Goal: Task Accomplishment & Management: Manage account settings

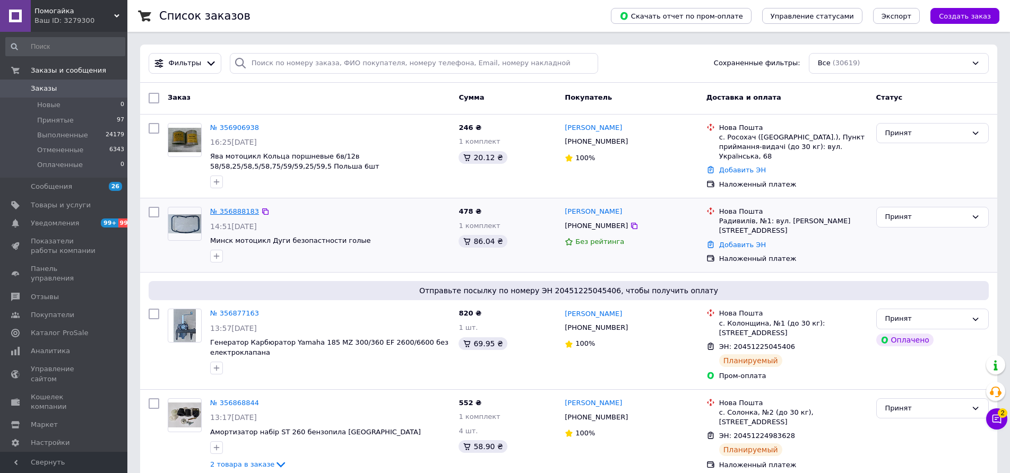
click at [236, 212] on link "№ 356888183" at bounding box center [234, 212] width 49 height 8
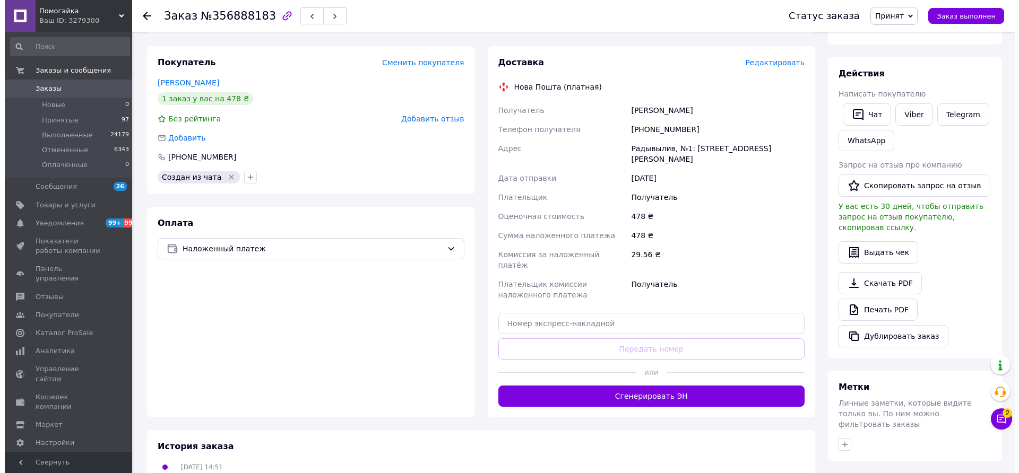
scroll to position [159, 0]
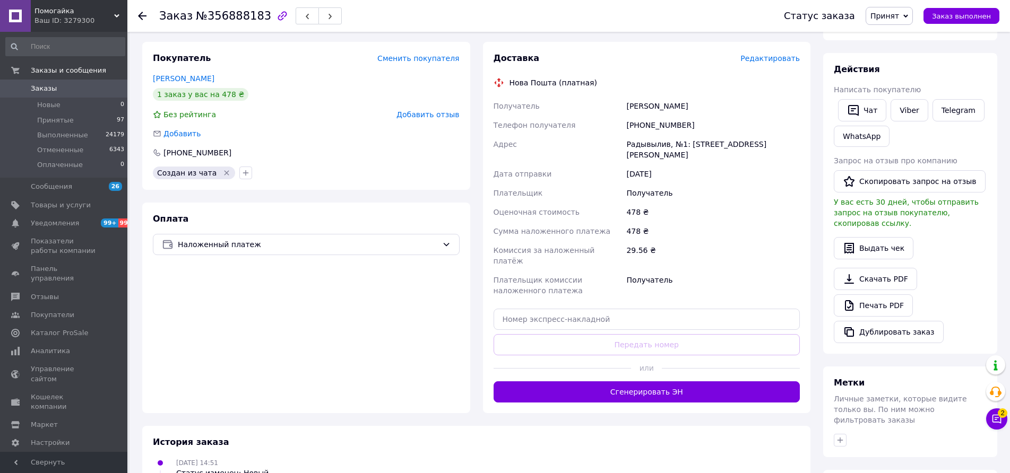
click at [759, 60] on span "Редактировать" at bounding box center [769, 58] width 59 height 8
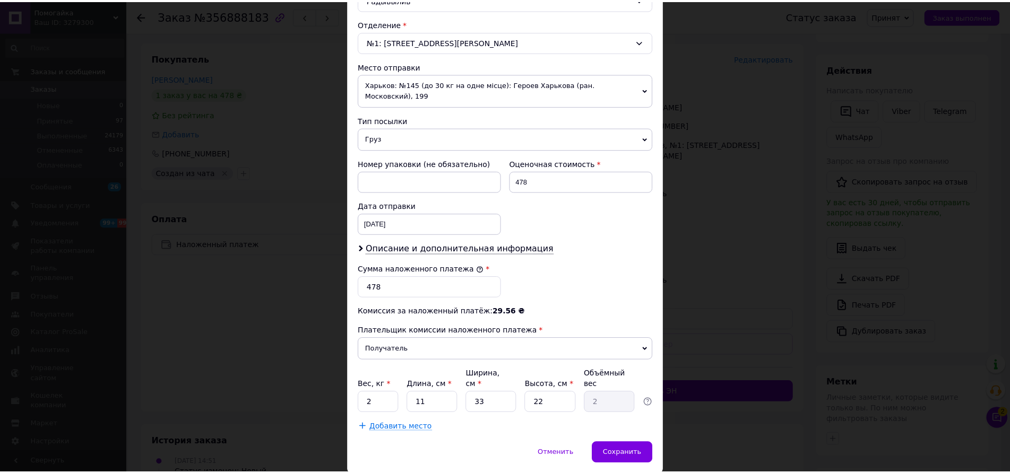
scroll to position [336, 0]
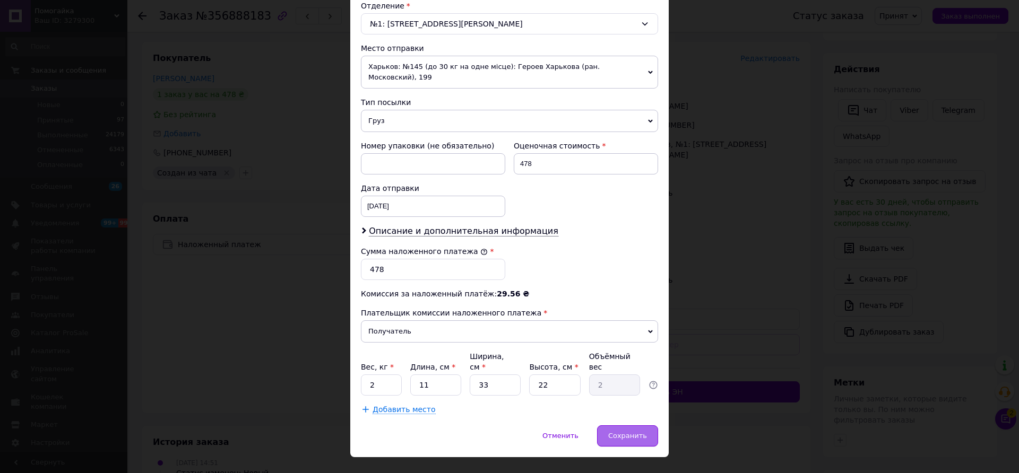
click at [624, 432] on span "Сохранить" at bounding box center [627, 436] width 39 height 8
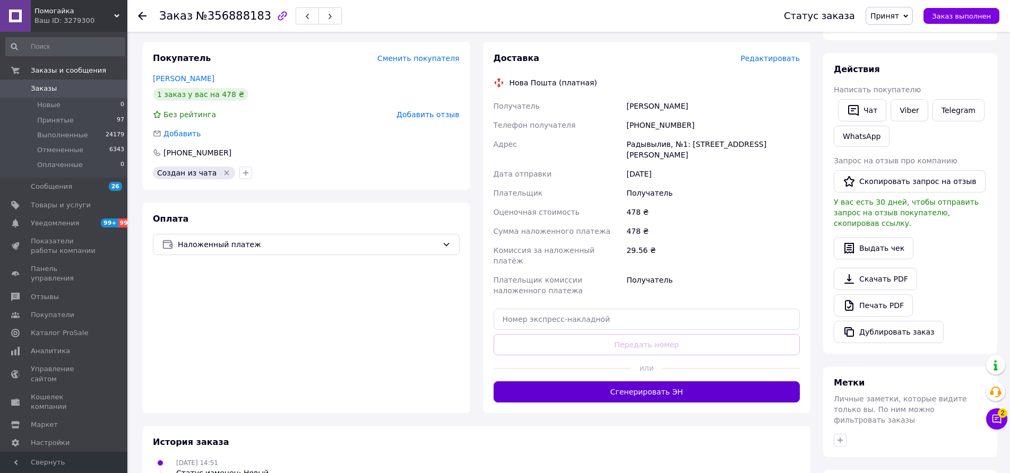
click at [655, 382] on button "Сгенерировать ЭН" at bounding box center [647, 392] width 307 height 21
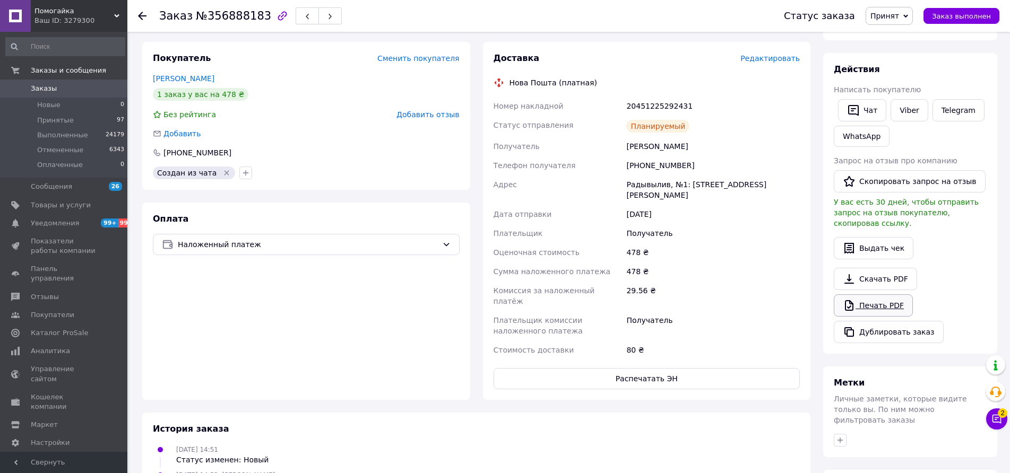
click at [877, 295] on link "Печать PDF" at bounding box center [873, 306] width 79 height 22
click at [300, 14] on button "button" at bounding box center [307, 15] width 23 height 17
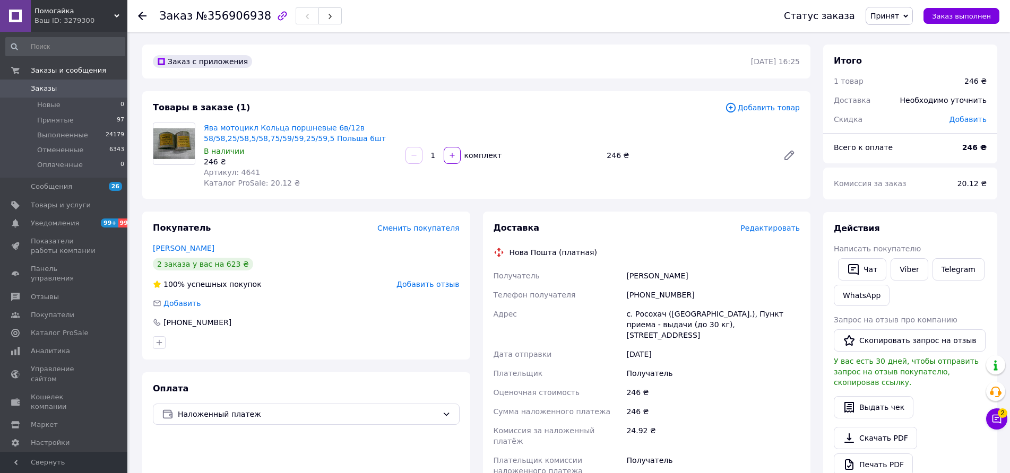
click at [197, 250] on link "[PERSON_NAME]" at bounding box center [184, 248] width 62 height 8
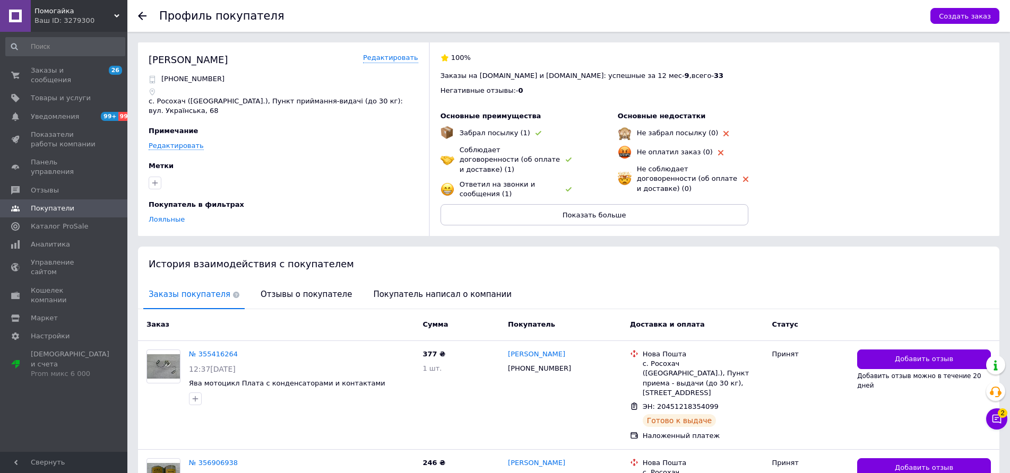
click at [137, 13] on div "Профиль покупателя Создать заказ" at bounding box center [568, 16] width 883 height 32
click at [66, 66] on span "Заказы и сообщения" at bounding box center [64, 75] width 67 height 19
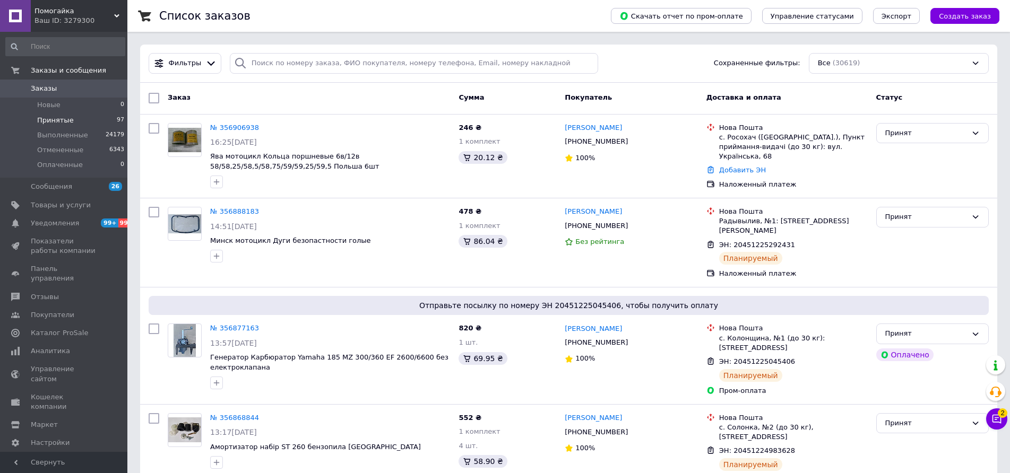
click at [61, 118] on span "Принятые" at bounding box center [55, 121] width 37 height 10
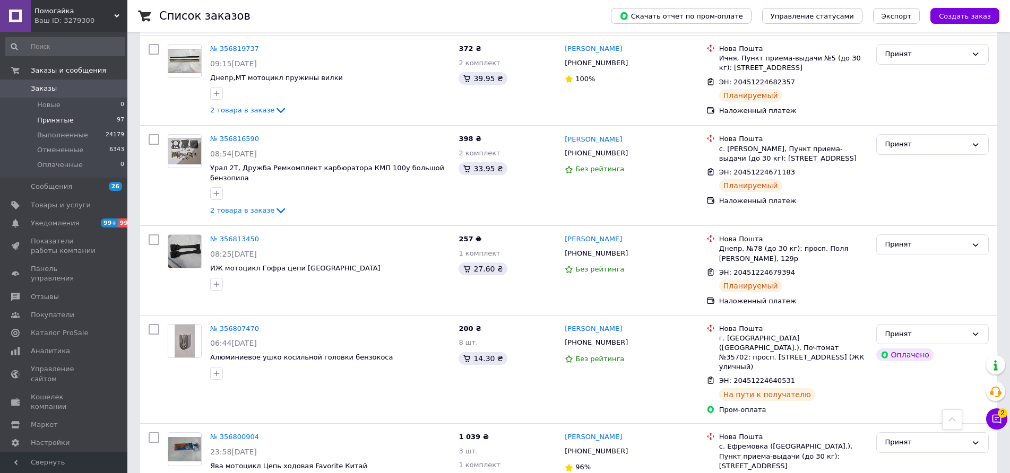
scroll to position [1553, 0]
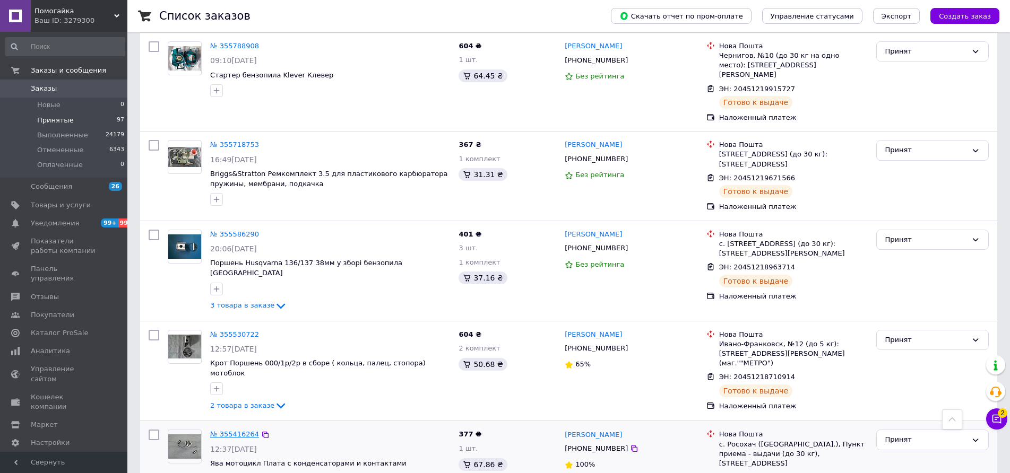
scroll to position [1257, 0]
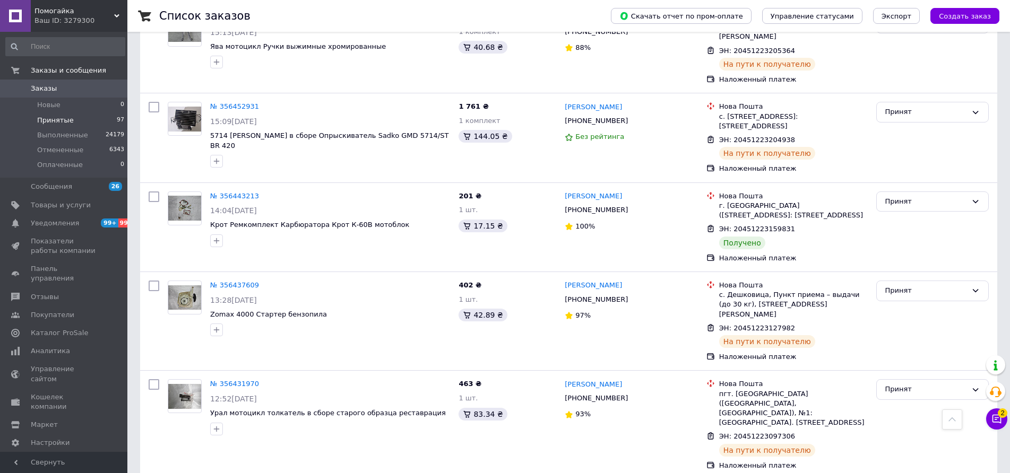
scroll to position [584, 0]
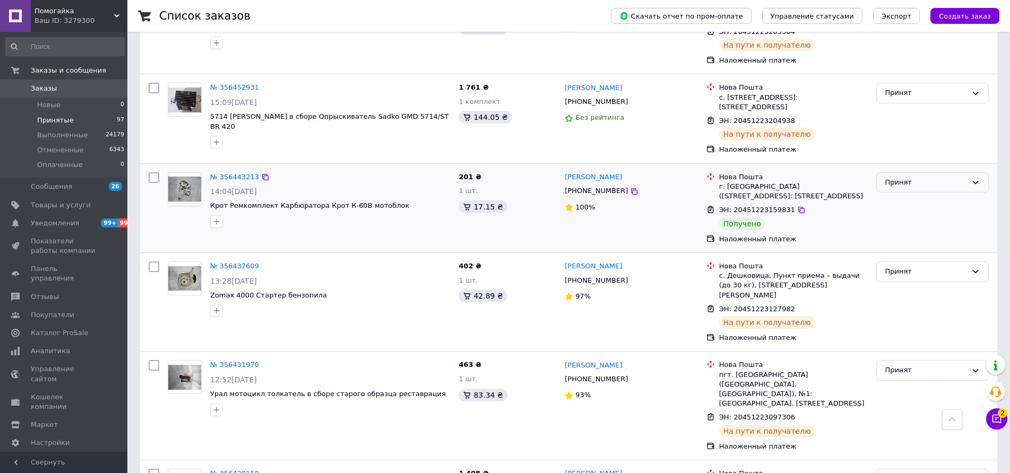
click at [943, 177] on div "Принят" at bounding box center [926, 182] width 82 height 11
click at [920, 195] on li "Выполнен" at bounding box center [932, 205] width 111 height 20
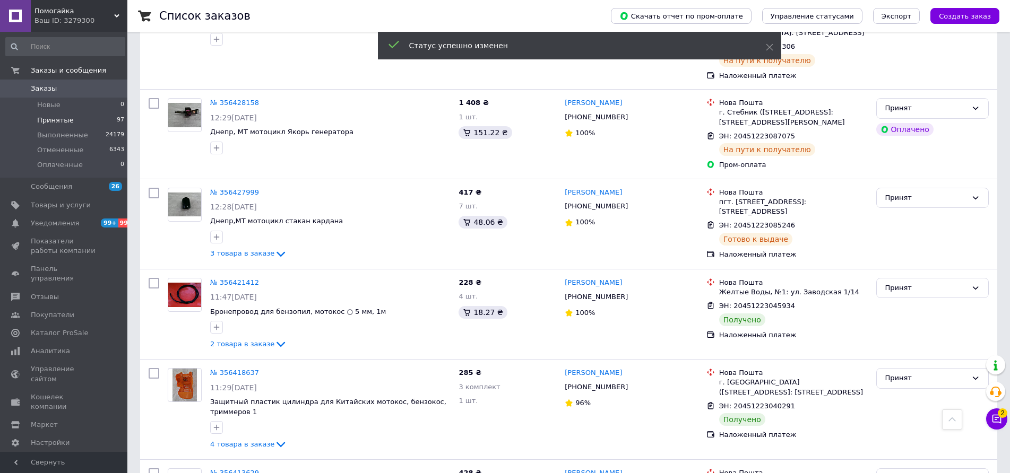
scroll to position [955, 0]
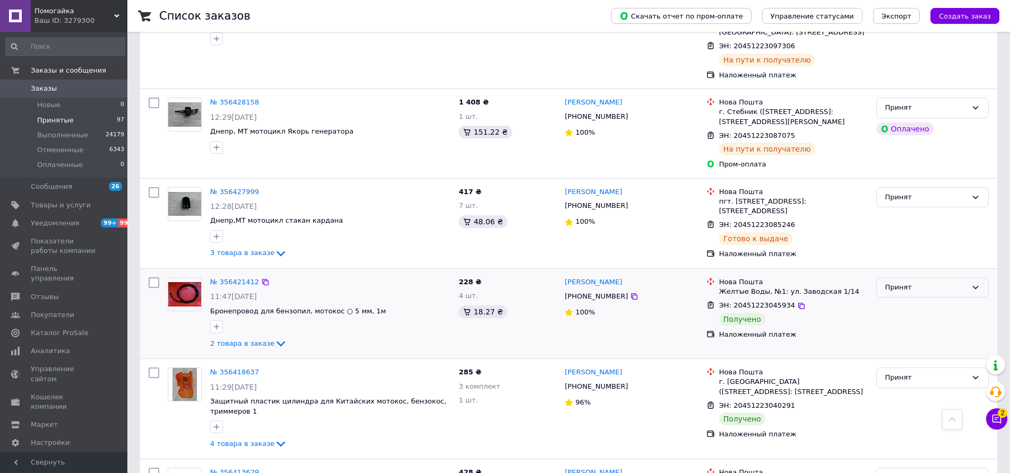
click at [938, 282] on div "Принят" at bounding box center [926, 287] width 82 height 11
click at [908, 300] on li "Выполнен" at bounding box center [932, 310] width 111 height 20
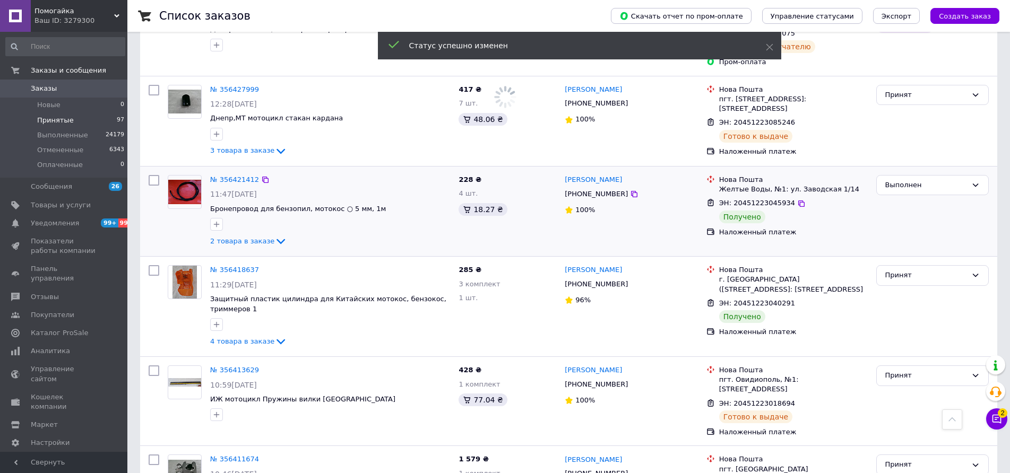
scroll to position [1061, 0]
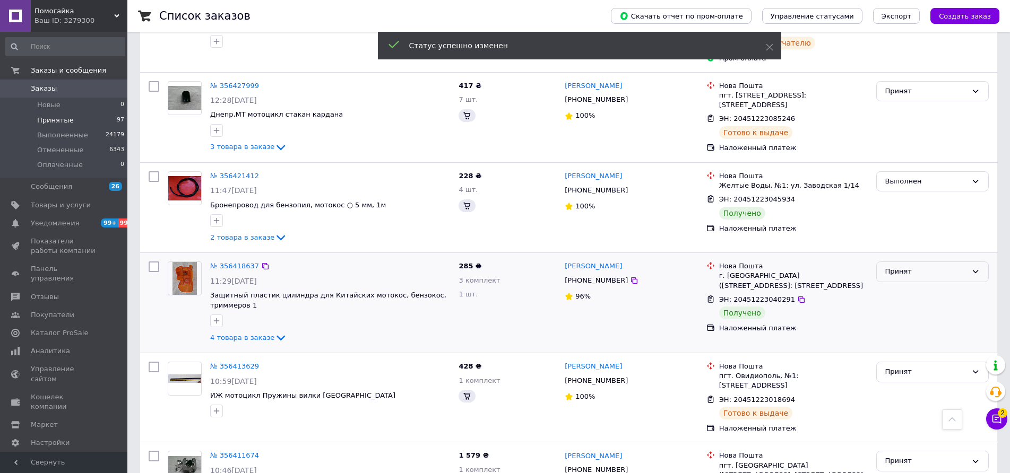
click at [930, 266] on div "Принят" at bounding box center [926, 271] width 82 height 11
click at [918, 284] on li "Выполнен" at bounding box center [932, 294] width 111 height 20
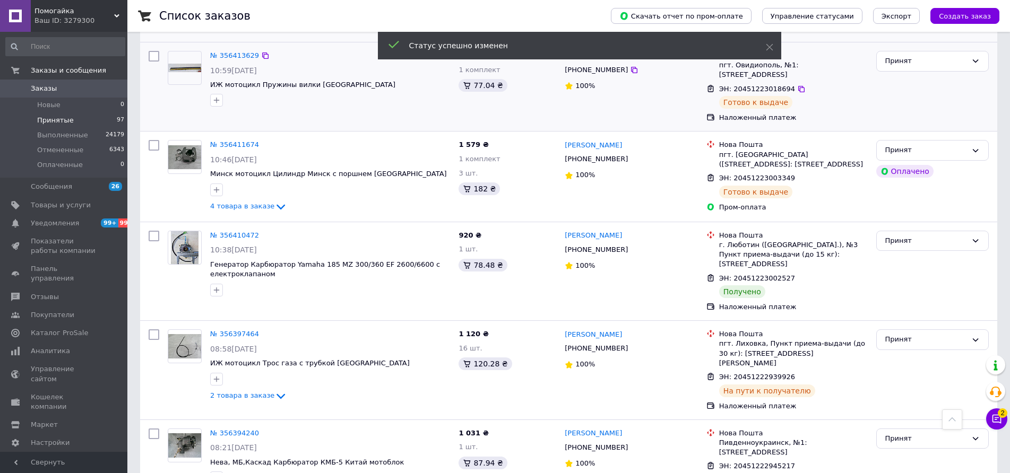
scroll to position [1380, 0]
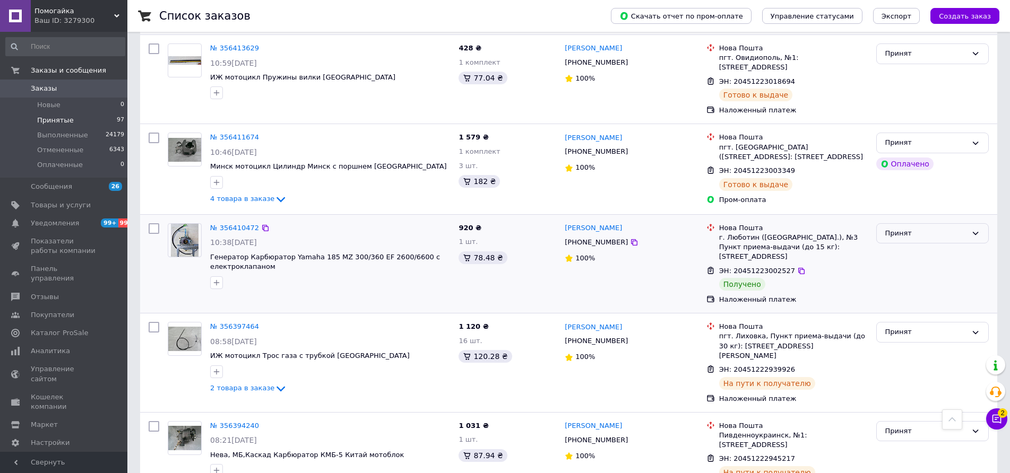
click at [939, 228] on div "Принят" at bounding box center [926, 233] width 82 height 11
click at [921, 246] on li "Выполнен" at bounding box center [932, 256] width 111 height 20
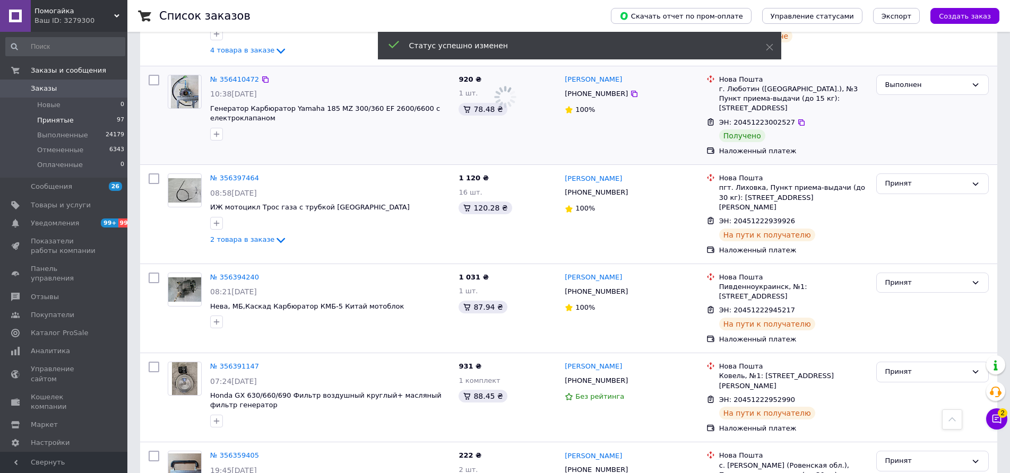
scroll to position [1539, 0]
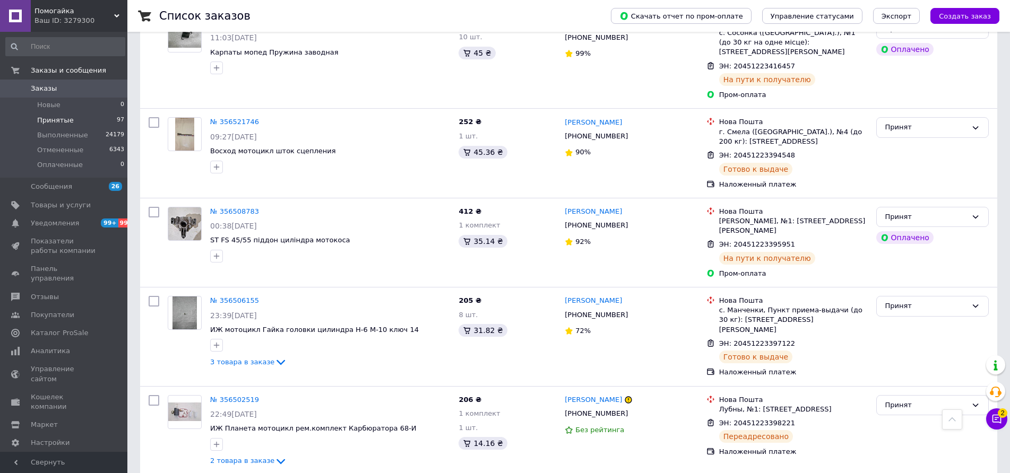
scroll to position [1528, 0]
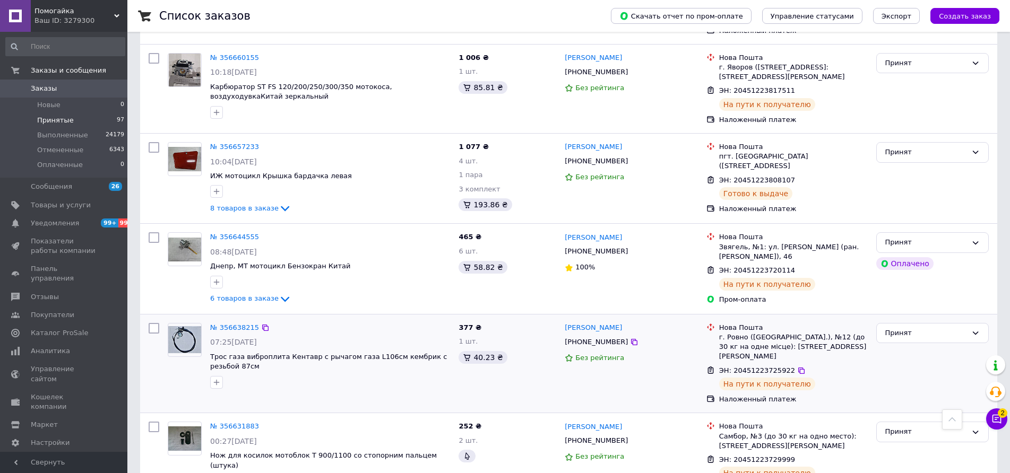
scroll to position [1594, 0]
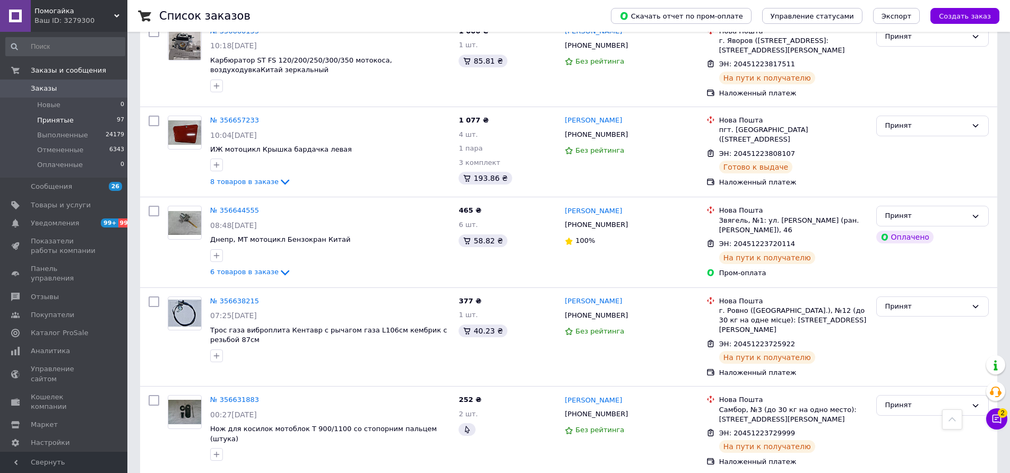
click at [51, 120] on span "Принятые" at bounding box center [55, 121] width 37 height 10
click at [41, 84] on span "Заказы" at bounding box center [44, 89] width 26 height 10
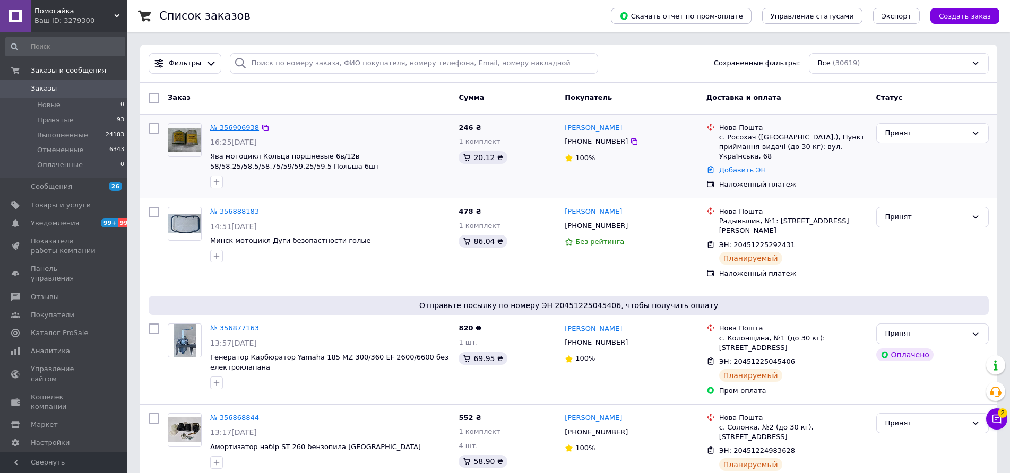
click at [230, 127] on link "№ 356906938" at bounding box center [234, 128] width 49 height 8
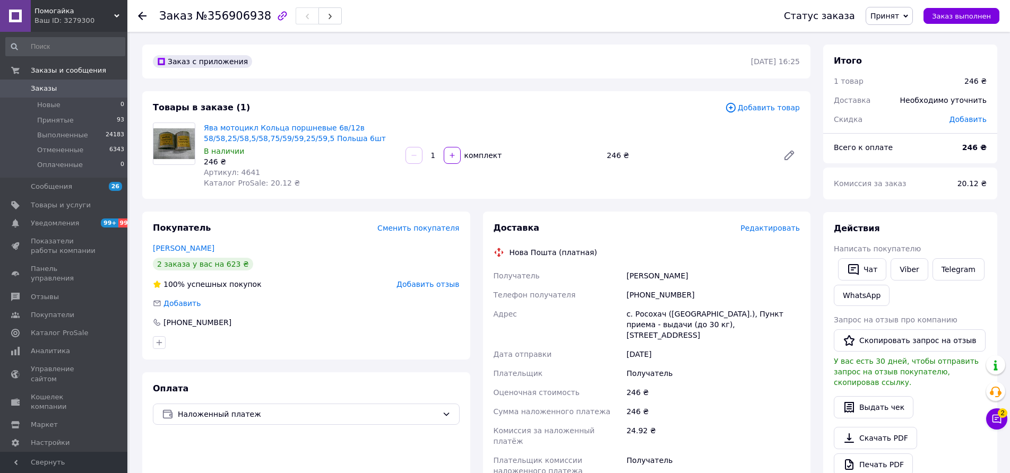
click at [771, 110] on span "Добавить товар" at bounding box center [762, 108] width 75 height 12
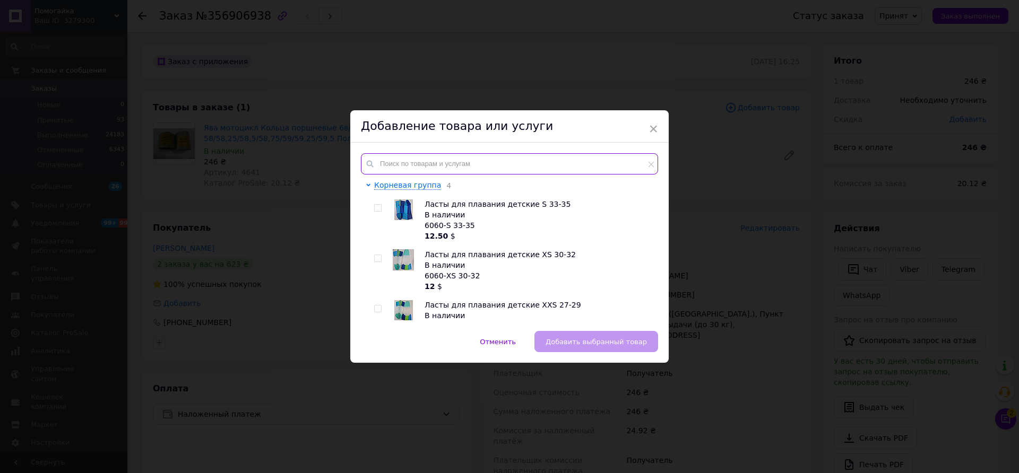
click at [500, 166] on input "text" at bounding box center [509, 163] width 297 height 21
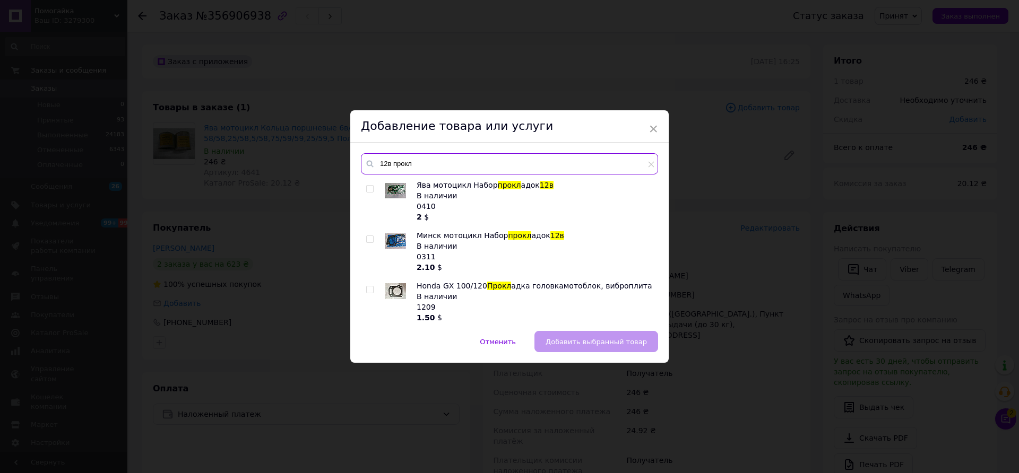
type input "12в прокл"
click at [369, 188] on input "checkbox" at bounding box center [369, 189] width 7 height 7
checkbox input "true"
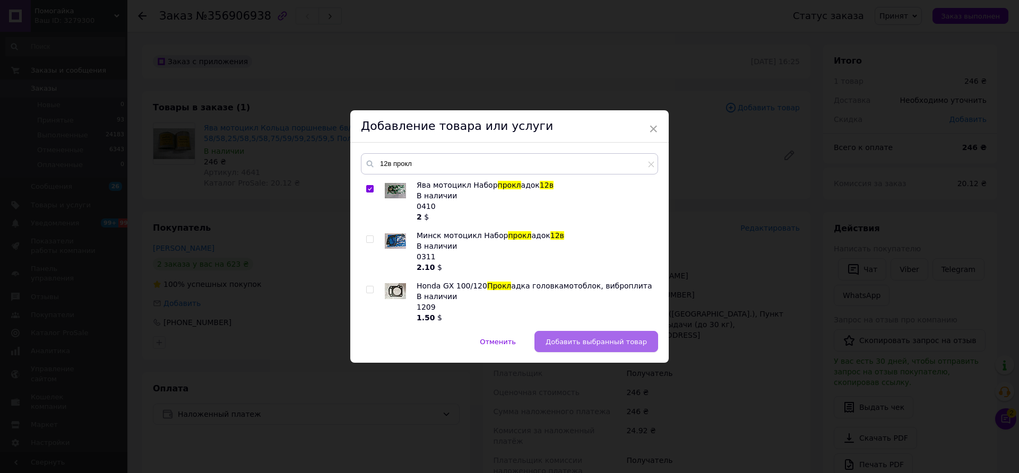
click at [597, 344] on span "Добавить выбранный товар" at bounding box center [596, 342] width 101 height 8
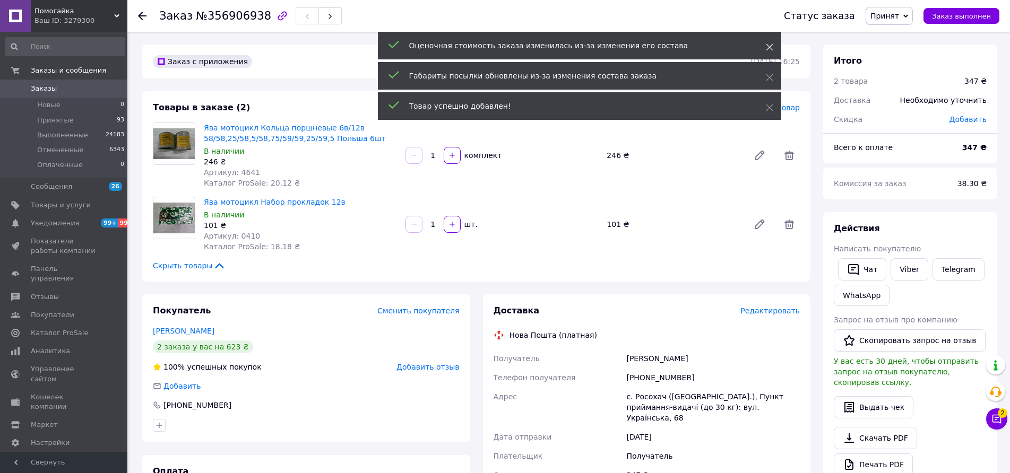
click at [769, 48] on use at bounding box center [769, 47] width 7 height 7
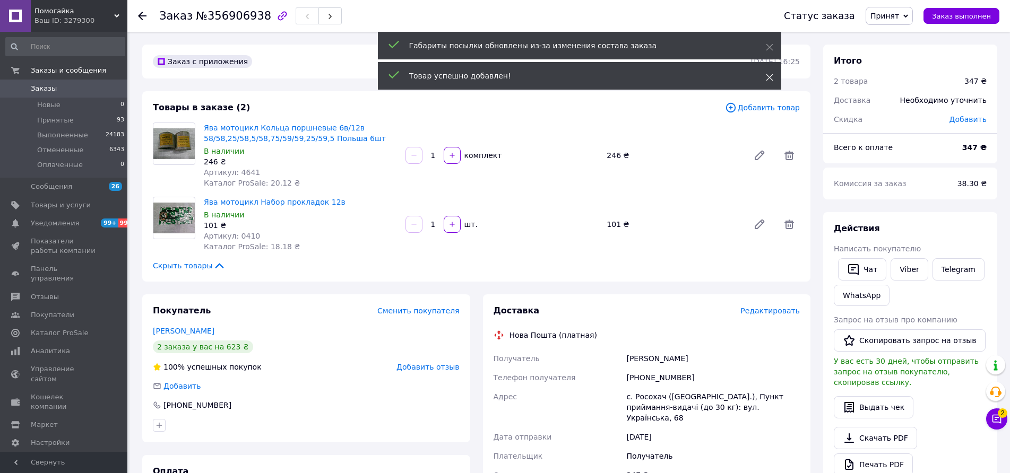
click at [766, 76] on icon at bounding box center [769, 77] width 7 height 7
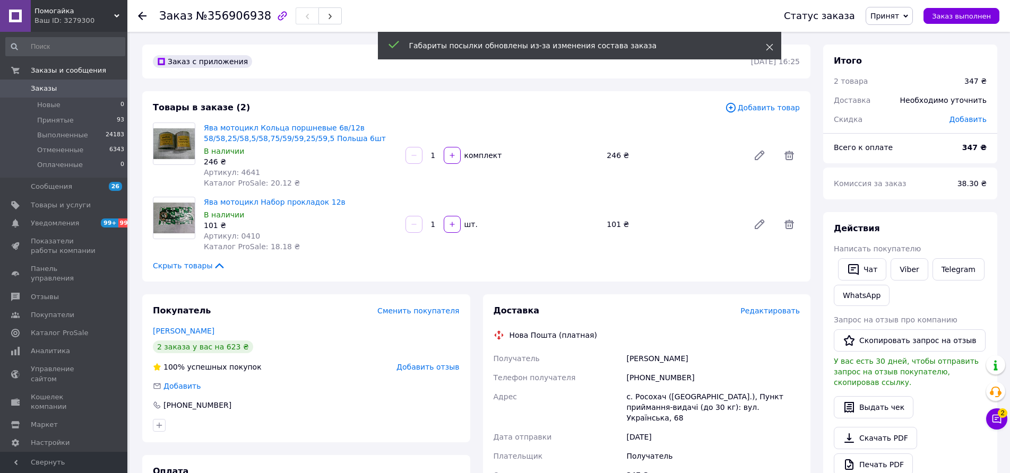
click at [766, 44] on icon at bounding box center [769, 47] width 7 height 7
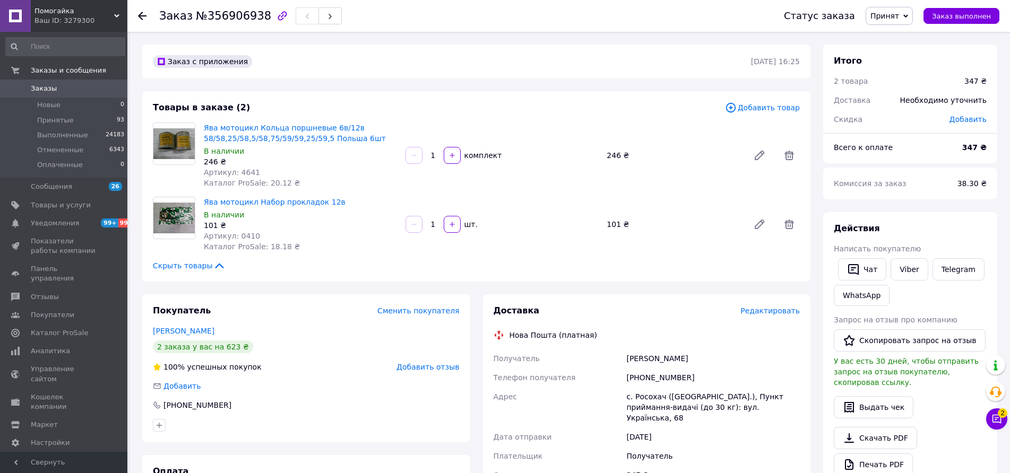
click at [771, 104] on span "Добавить товар" at bounding box center [762, 108] width 75 height 12
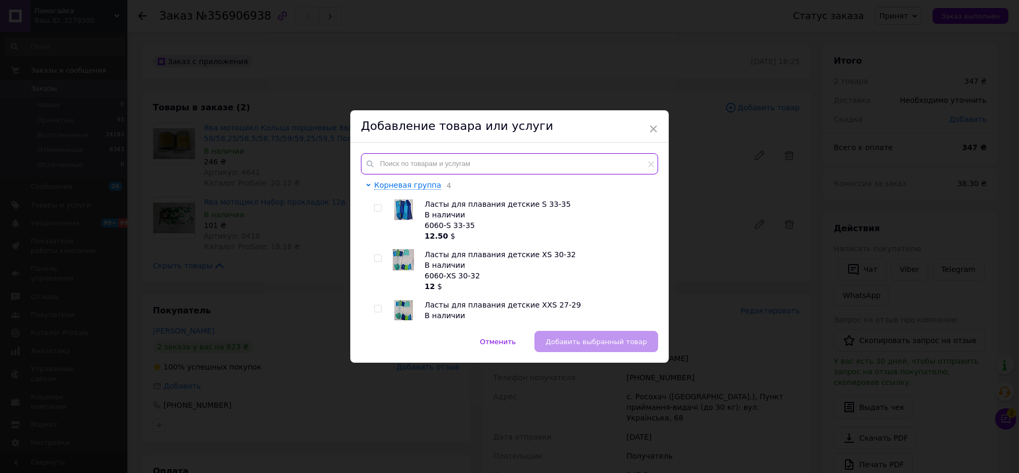
click at [428, 166] on input "text" at bounding box center [509, 163] width 297 height 21
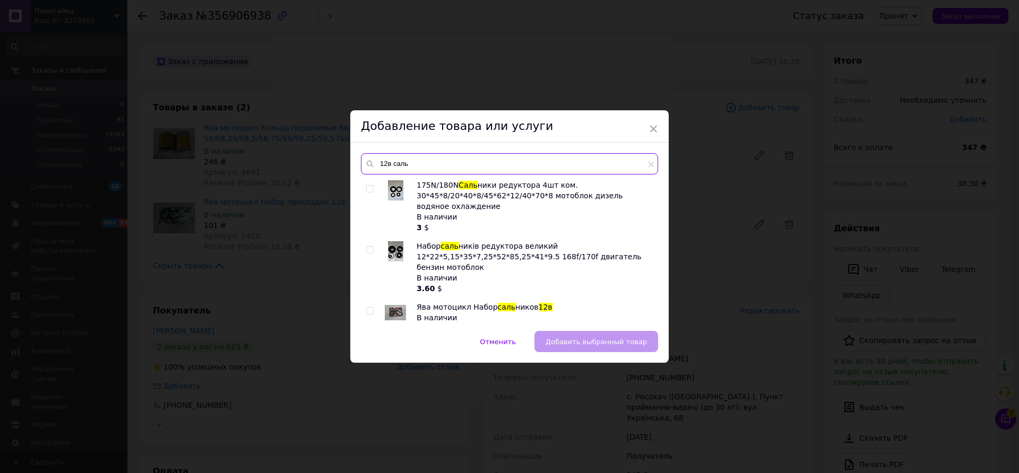
type input "12в саль"
click at [366, 313] on input "checkbox" at bounding box center [369, 311] width 7 height 7
checkbox input "true"
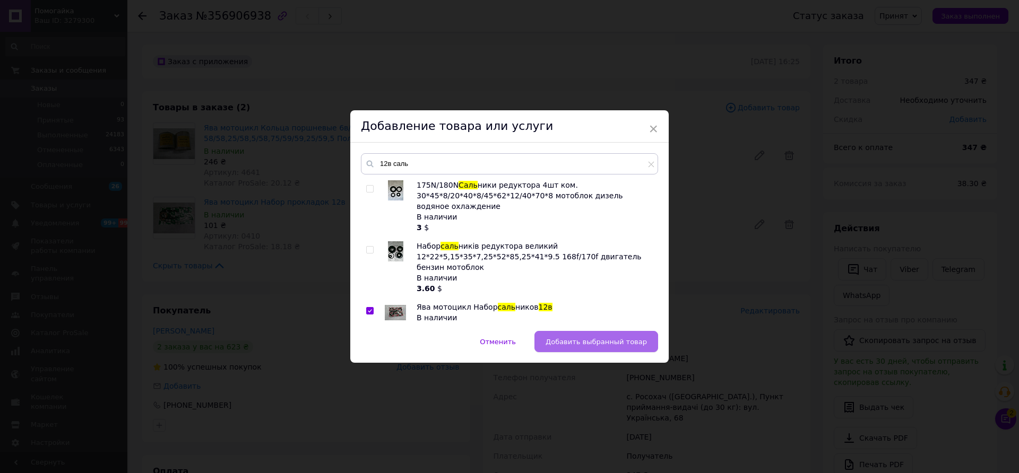
click at [579, 344] on span "Добавить выбранный товар" at bounding box center [596, 342] width 101 height 8
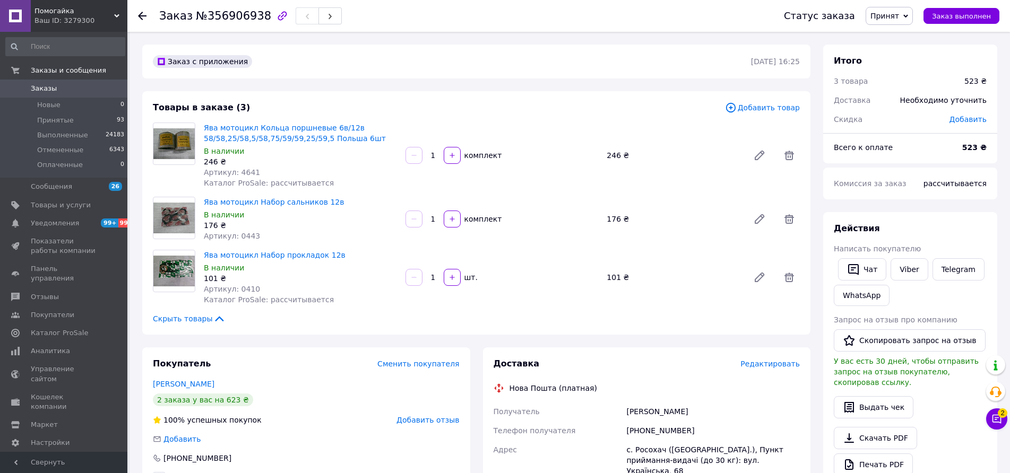
click at [737, 106] on icon at bounding box center [731, 108] width 12 height 12
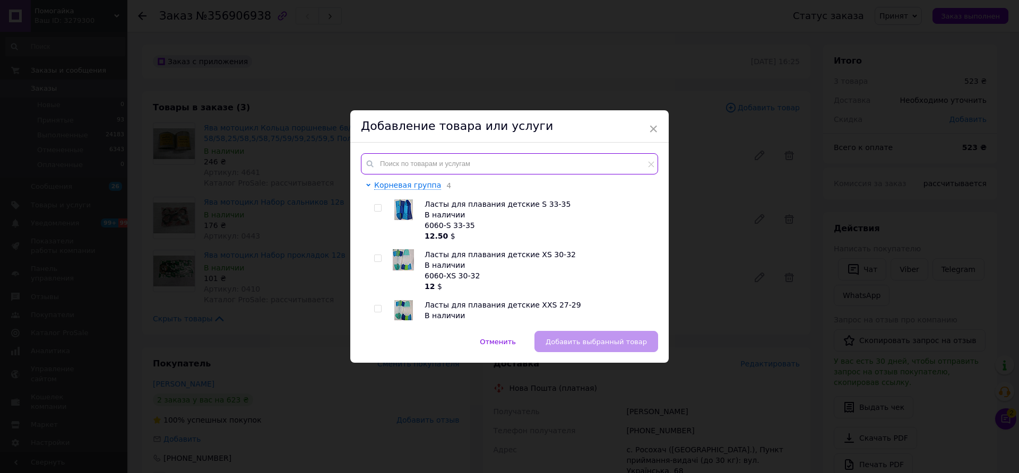
click at [459, 163] on input "text" at bounding box center [509, 163] width 297 height 21
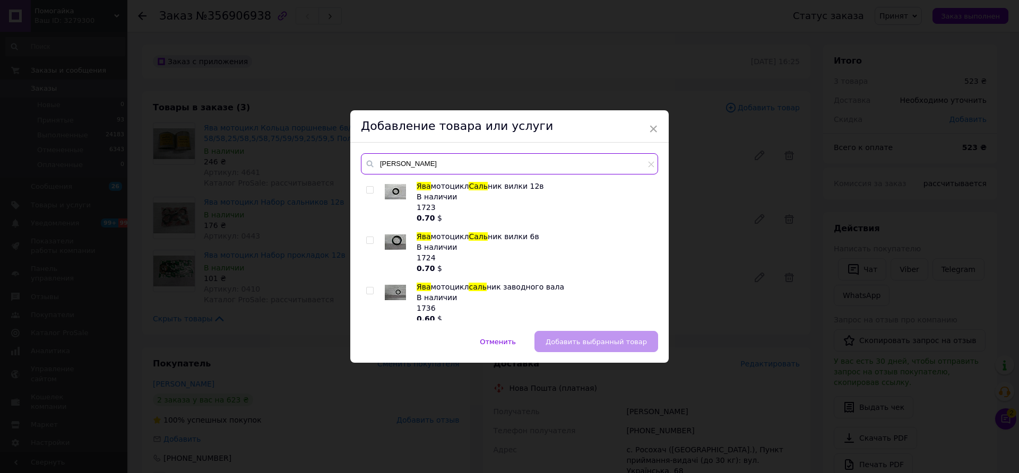
scroll to position [265, 0]
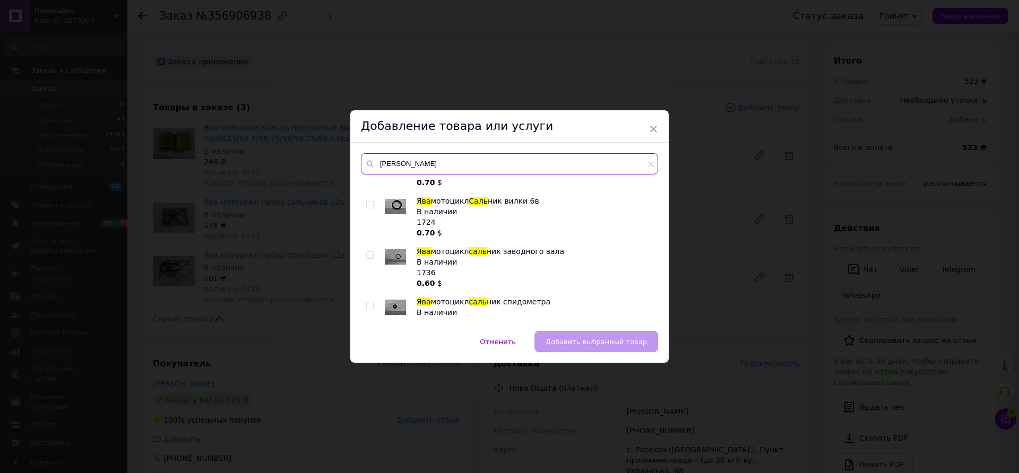
type input "[PERSON_NAME]"
click at [366, 254] on input "checkbox" at bounding box center [369, 255] width 7 height 7
checkbox input "true"
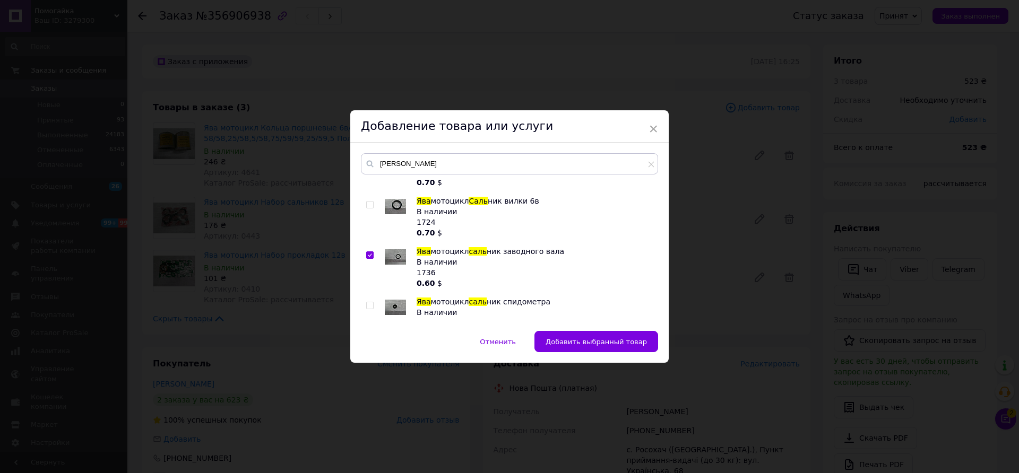
click at [368, 307] on input "checkbox" at bounding box center [369, 306] width 7 height 7
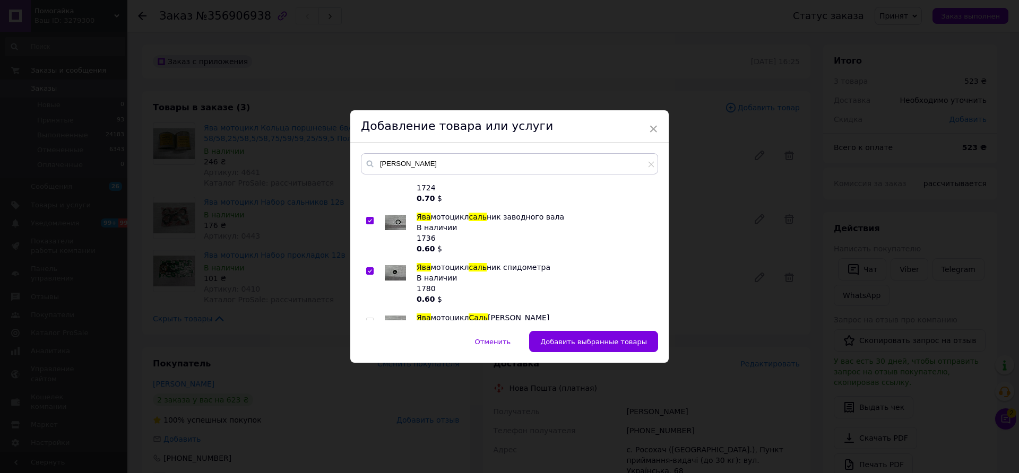
scroll to position [318, 0]
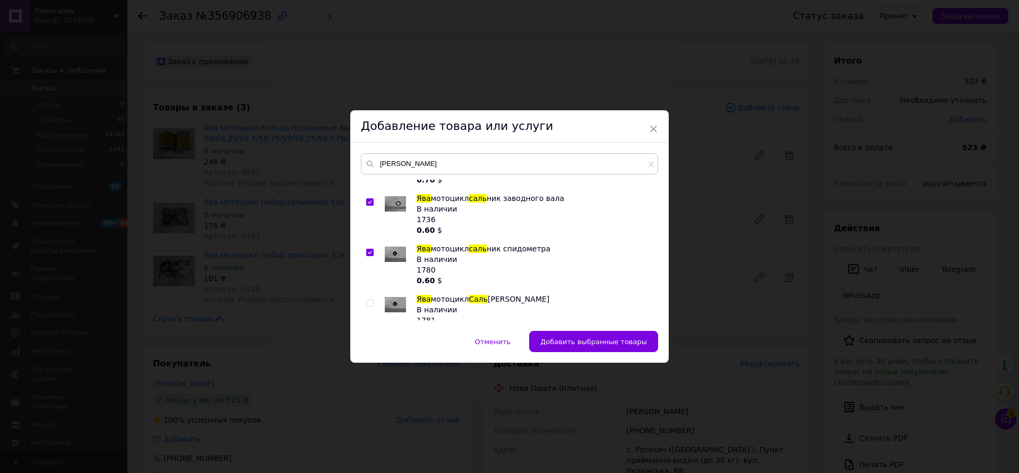
click at [367, 253] on input "checkbox" at bounding box center [369, 252] width 7 height 7
checkbox input "false"
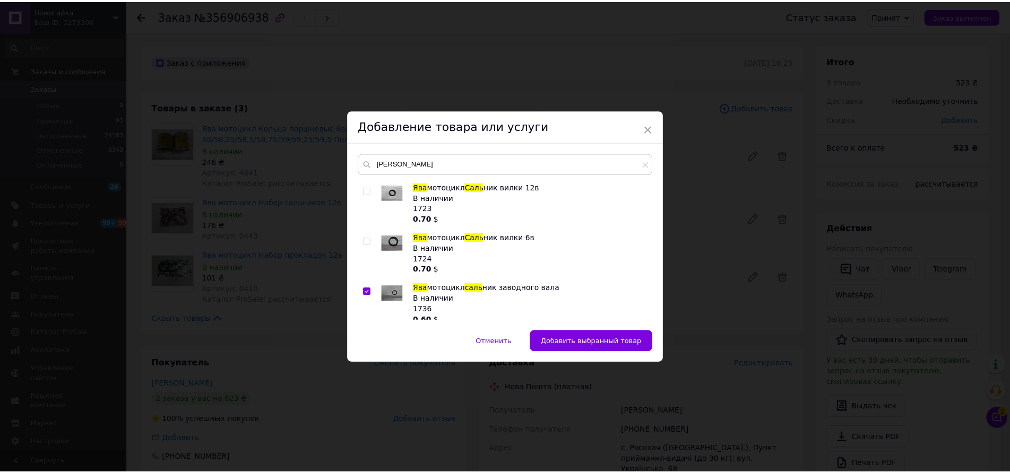
scroll to position [228, 0]
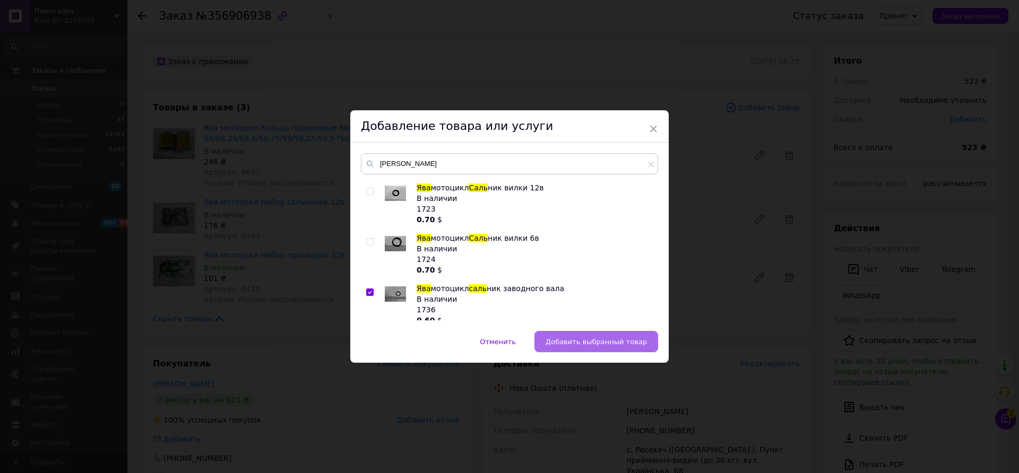
click at [614, 348] on button "Добавить выбранный товар" at bounding box center [596, 341] width 124 height 21
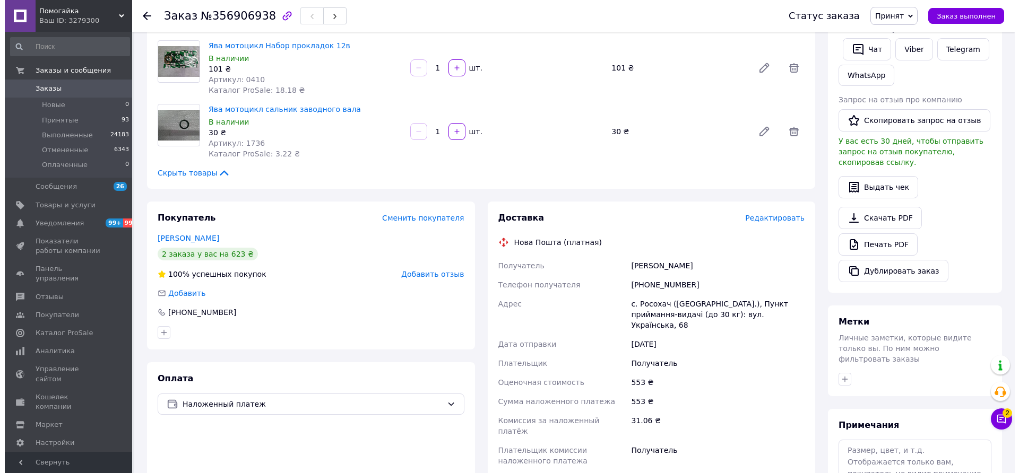
scroll to position [106, 0]
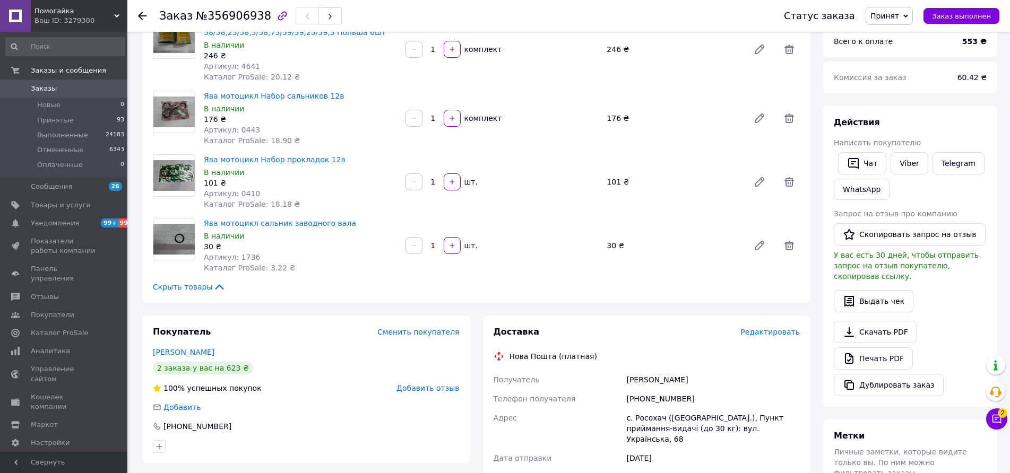
click at [760, 333] on span "Редактировать" at bounding box center [769, 332] width 59 height 8
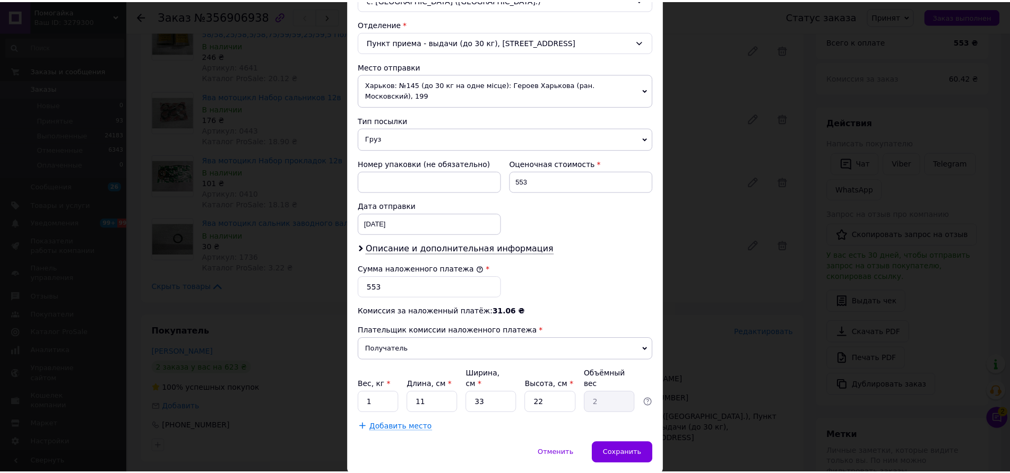
scroll to position [336, 0]
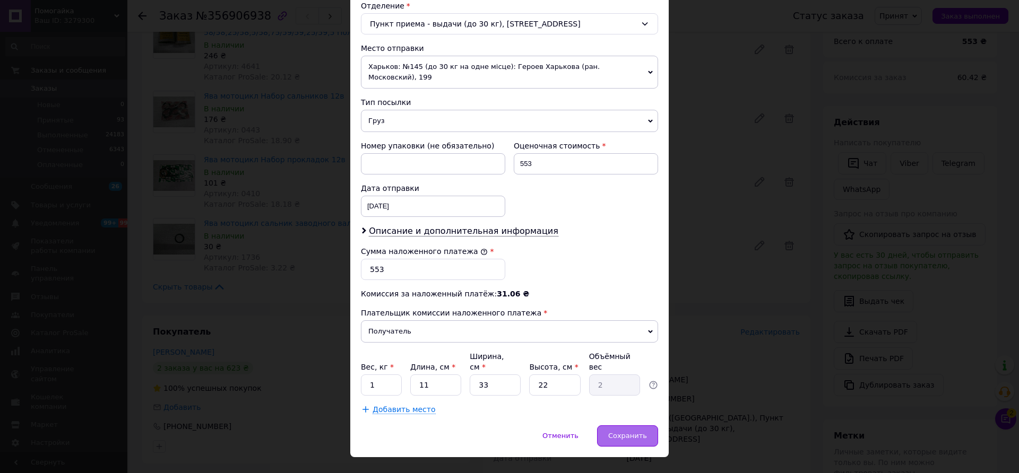
click at [624, 432] on span "Сохранить" at bounding box center [627, 436] width 39 height 8
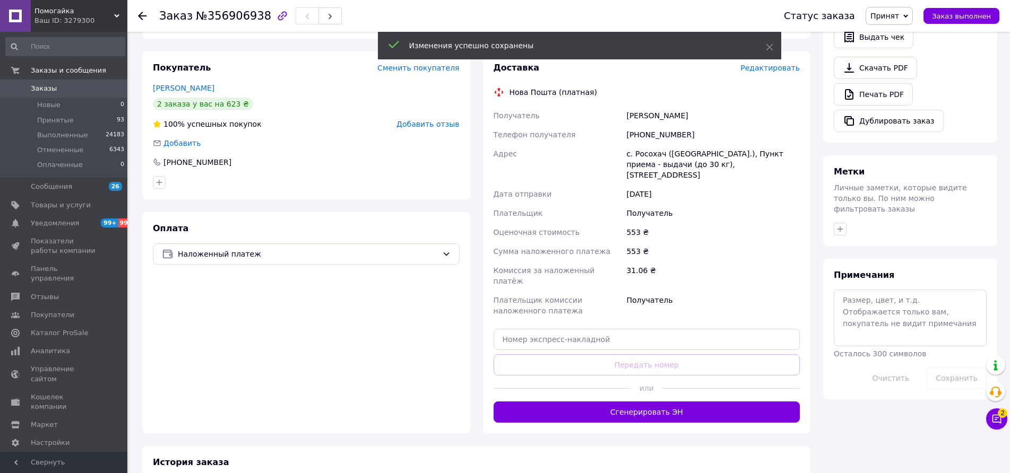
scroll to position [372, 0]
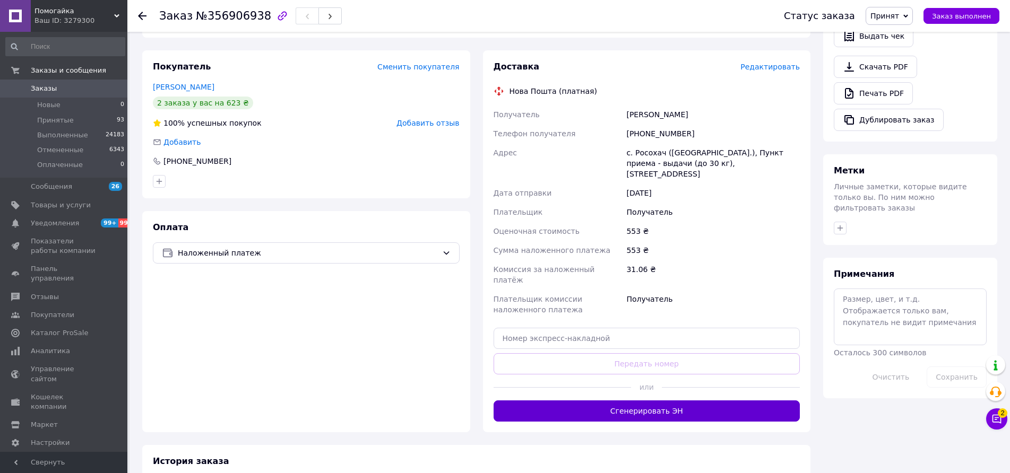
click at [654, 401] on button "Сгенерировать ЭН" at bounding box center [647, 411] width 307 height 21
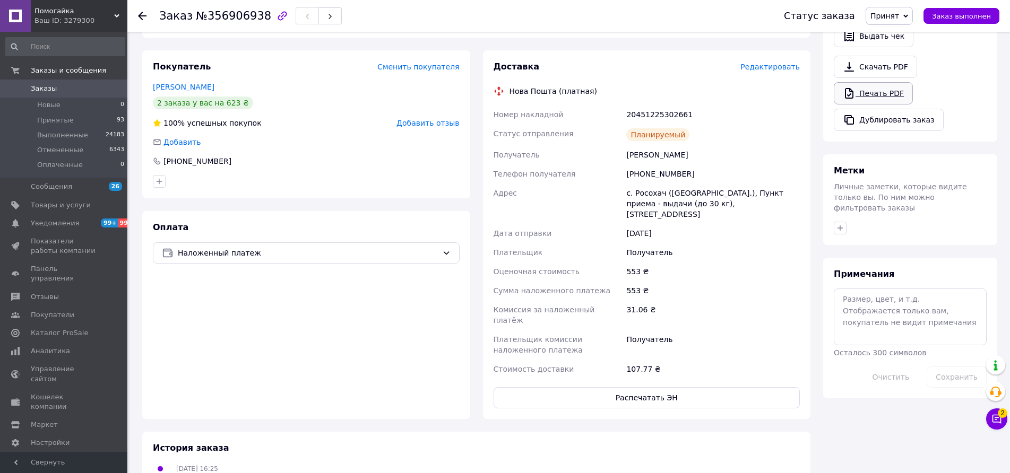
click at [883, 82] on link "Печать PDF" at bounding box center [873, 93] width 79 height 22
